Goal: Obtain resource: Obtain resource

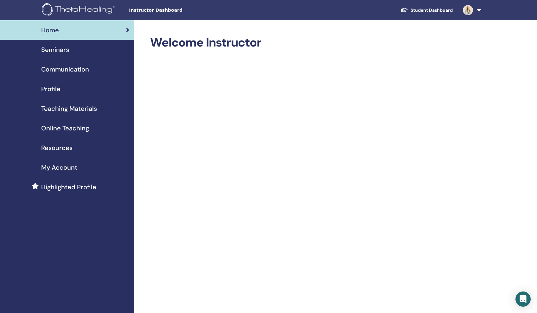
click at [65, 50] on span "Seminars" at bounding box center [55, 49] width 28 height 9
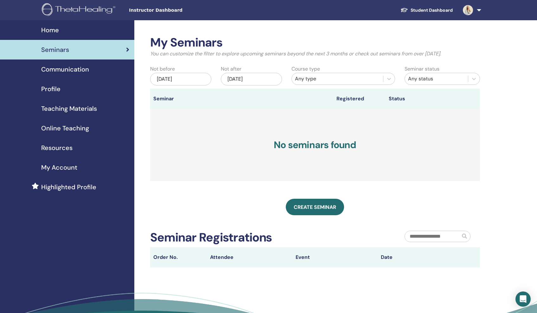
click at [73, 109] on span "Teaching Materials" at bounding box center [69, 108] width 56 height 9
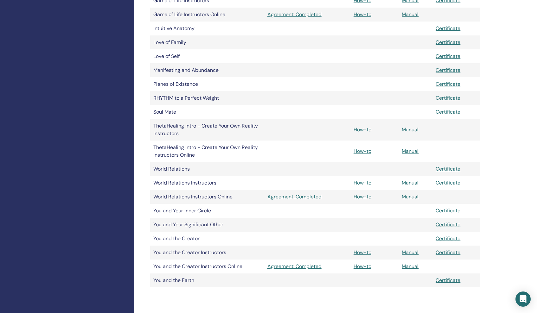
scroll to position [319, 0]
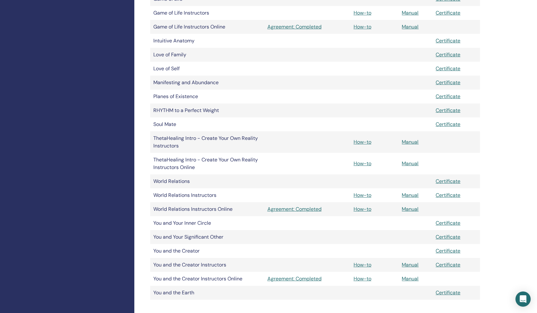
click at [367, 165] on link "How-to" at bounding box center [362, 163] width 18 height 7
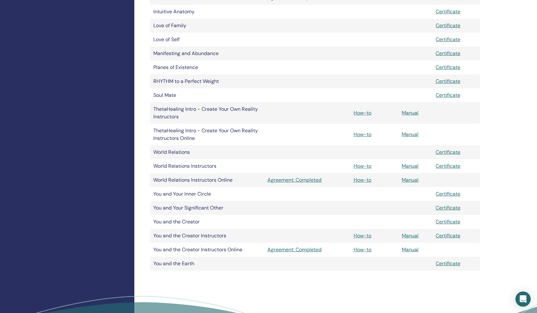
scroll to position [347, 0]
click at [408, 136] on link "Manual" at bounding box center [409, 135] width 17 height 7
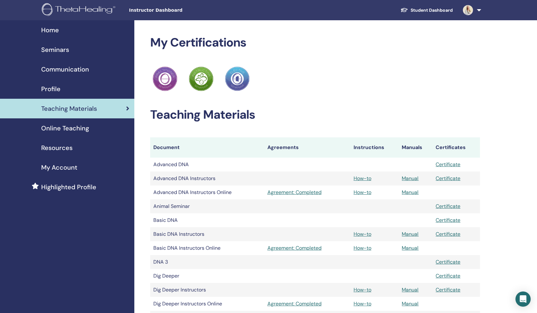
scroll to position [347, 0]
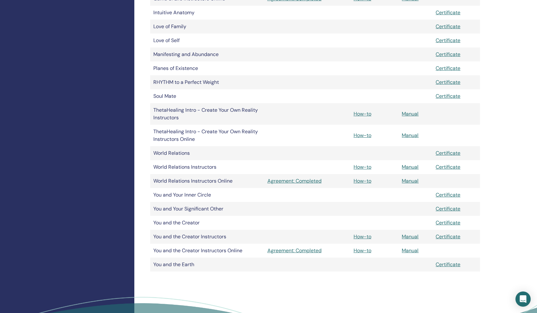
click at [411, 166] on link "Manual" at bounding box center [409, 167] width 17 height 7
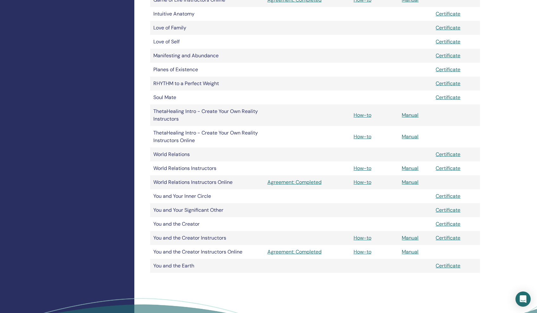
scroll to position [340, 0]
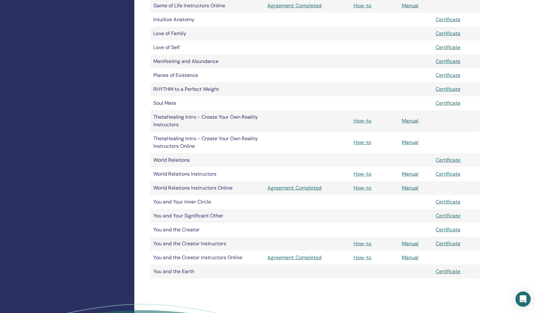
click at [411, 243] on link "Manual" at bounding box center [409, 243] width 17 height 7
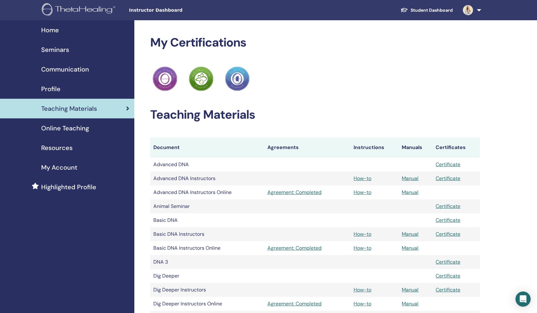
scroll to position [341, 0]
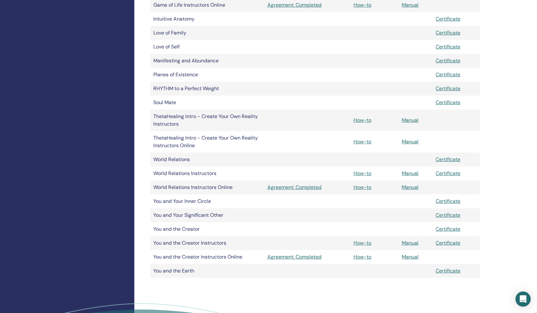
click at [411, 117] on link "Manual" at bounding box center [409, 120] width 17 height 7
